Goal: Task Accomplishment & Management: Manage account settings

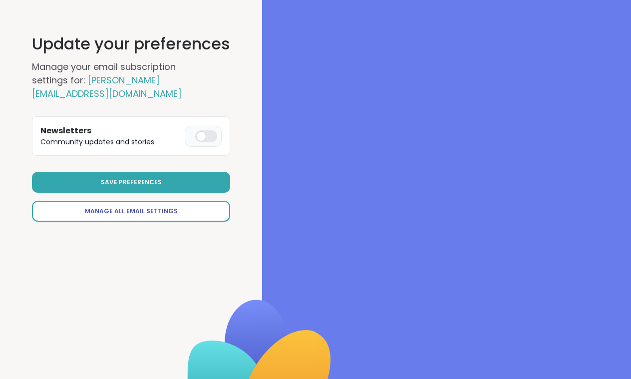
click at [157, 215] on span "Manage All Email Settings" at bounding box center [131, 211] width 93 height 9
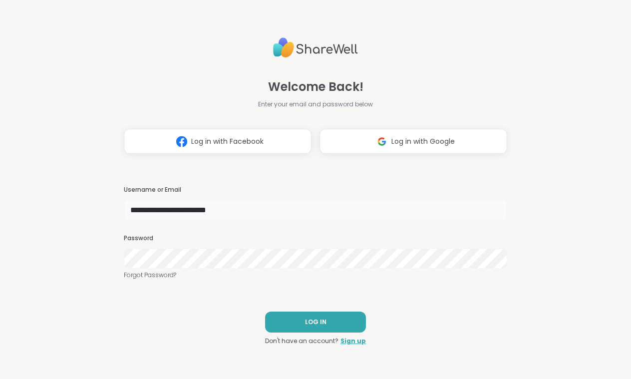
type input "**********"
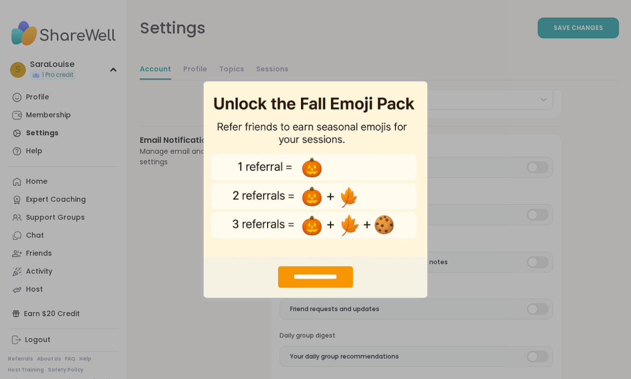
click at [409, 100] on img "entering modal" at bounding box center [316, 169] width 224 height 176
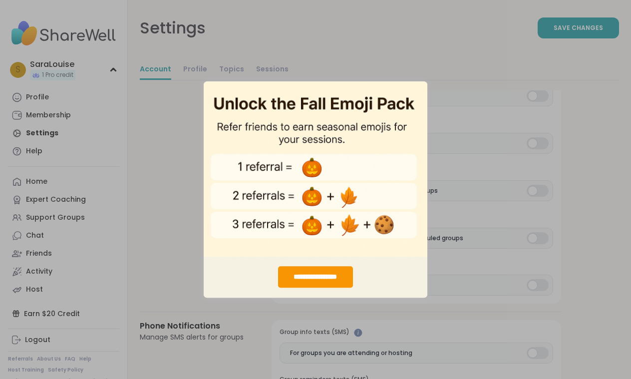
scroll to position [605, 0]
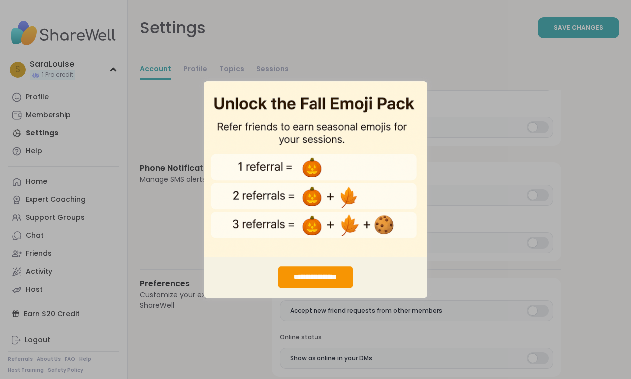
click at [145, 147] on div "**********" at bounding box center [315, 189] width 631 height 379
click at [324, 265] on div "**********" at bounding box center [316, 276] width 224 height 41
click at [322, 282] on div "**********" at bounding box center [315, 276] width 74 height 21
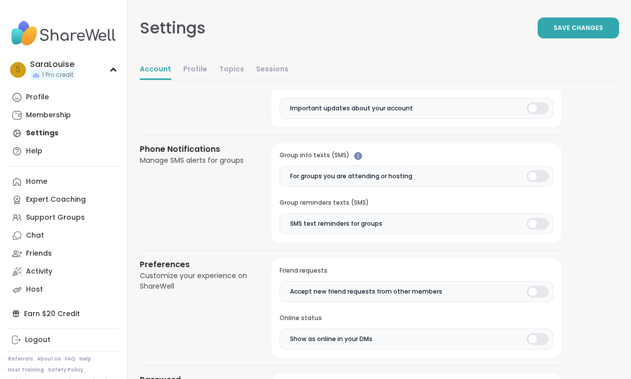
scroll to position [612, 0]
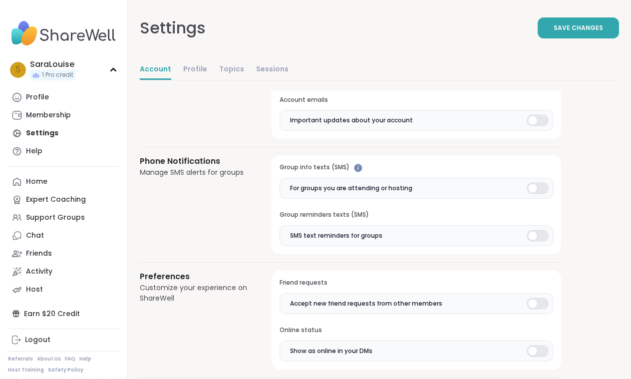
click at [540, 235] on div at bounding box center [538, 236] width 22 height 12
click at [535, 182] on div at bounding box center [538, 188] width 22 height 12
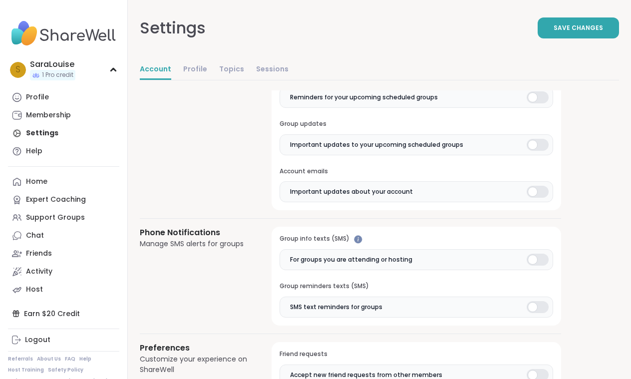
scroll to position [540, 0]
click at [534, 187] on div at bounding box center [538, 193] width 22 height 12
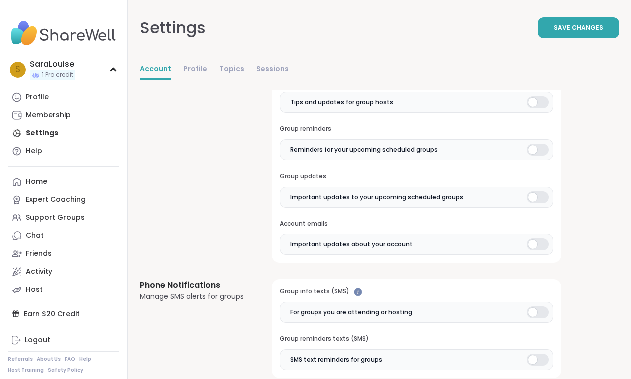
scroll to position [489, 0]
click at [534, 191] on div at bounding box center [538, 197] width 22 height 12
click at [534, 147] on div at bounding box center [538, 150] width 22 height 12
click at [534, 107] on label "Tips and updates for group hosts" at bounding box center [417, 102] width 274 height 21
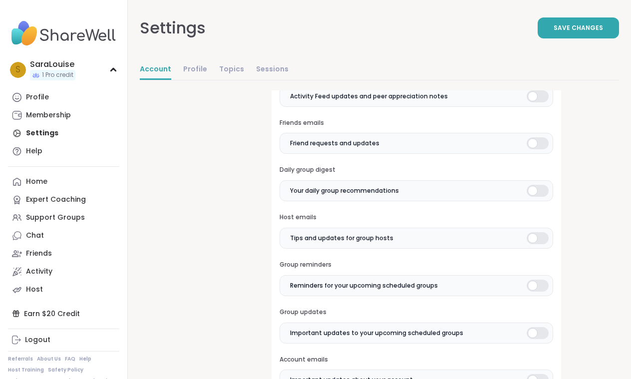
scroll to position [352, 0]
click at [526, 141] on label "Friend requests and updates" at bounding box center [417, 143] width 274 height 21
click at [531, 100] on label "Activity Feed updates and peer appreciation notes" at bounding box center [417, 96] width 274 height 21
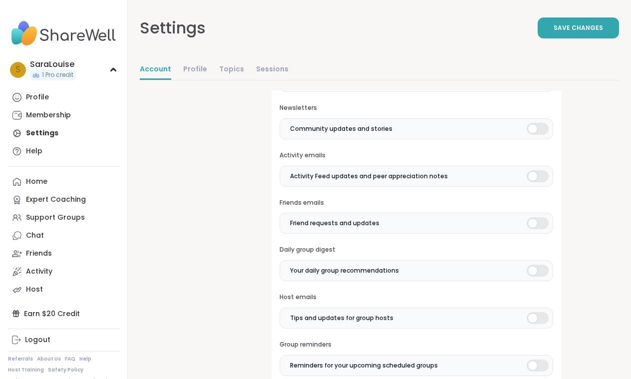
scroll to position [272, 0]
click at [534, 141] on div "Marketing emails Sales, discounts, and special offers Newsletters Community upd…" at bounding box center [417, 264] width 290 height 430
click at [536, 130] on div at bounding box center [538, 130] width 22 height 12
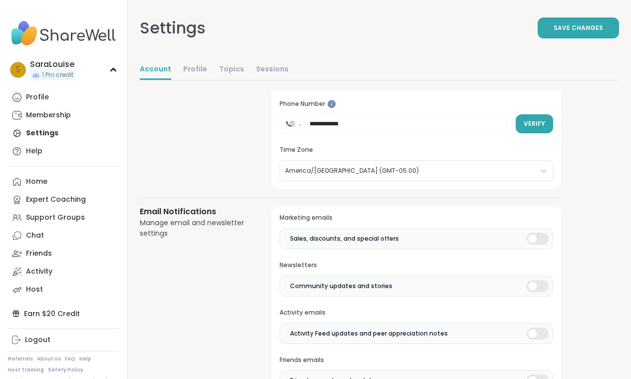
scroll to position [115, 0]
click at [541, 240] on div at bounding box center [538, 239] width 22 height 12
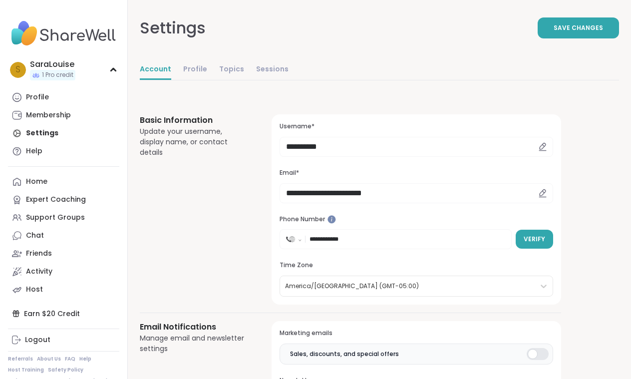
scroll to position [0, 0]
click at [198, 68] on link "Profile" at bounding box center [195, 70] width 24 height 20
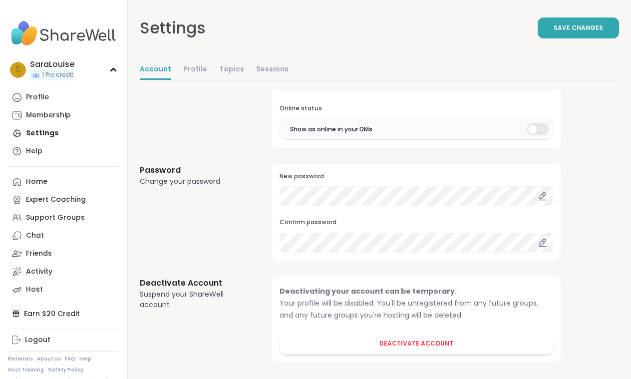
scroll to position [834, 0]
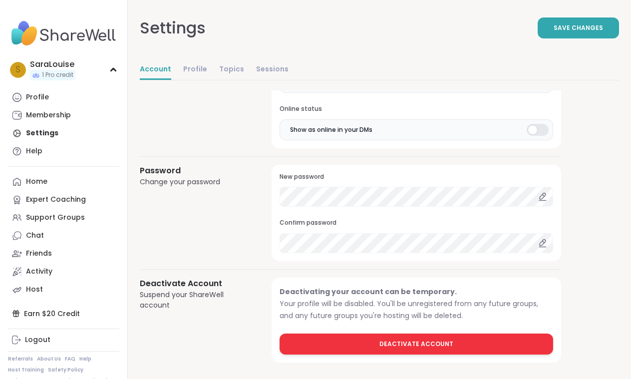
click at [421, 340] on span "Deactivate Account" at bounding box center [417, 344] width 74 height 9
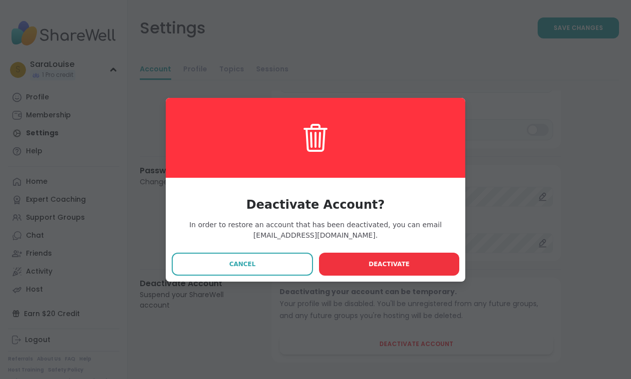
click at [378, 268] on span "Deactivate" at bounding box center [389, 264] width 41 height 9
click at [367, 261] on button "Deactivate" at bounding box center [389, 264] width 140 height 23
